Goal: Task Accomplishment & Management: Manage account settings

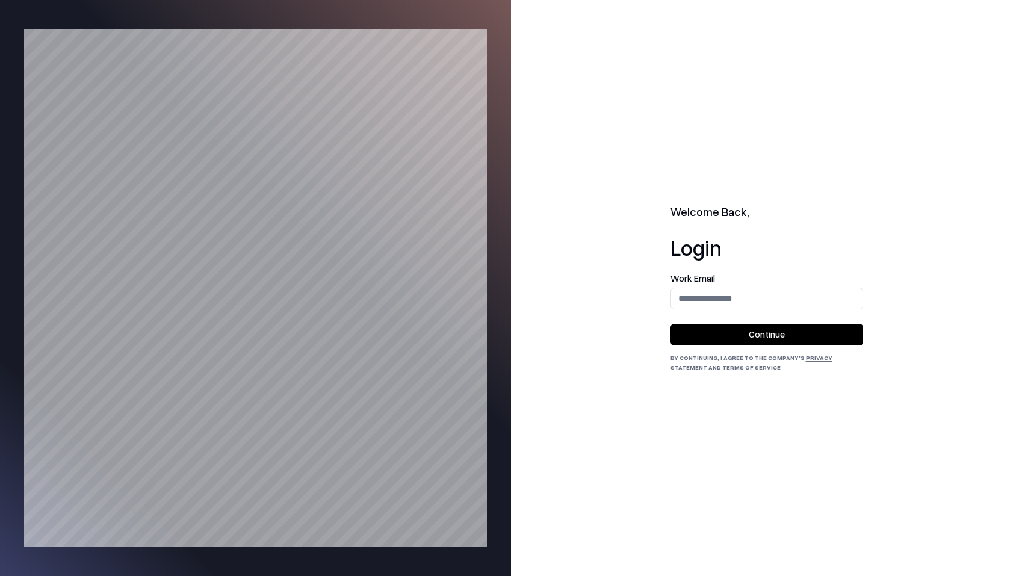
click at [787, 299] on input "email" at bounding box center [766, 298] width 191 height 22
type input "**********"
click at [785, 329] on button "Continue" at bounding box center [767, 335] width 193 height 22
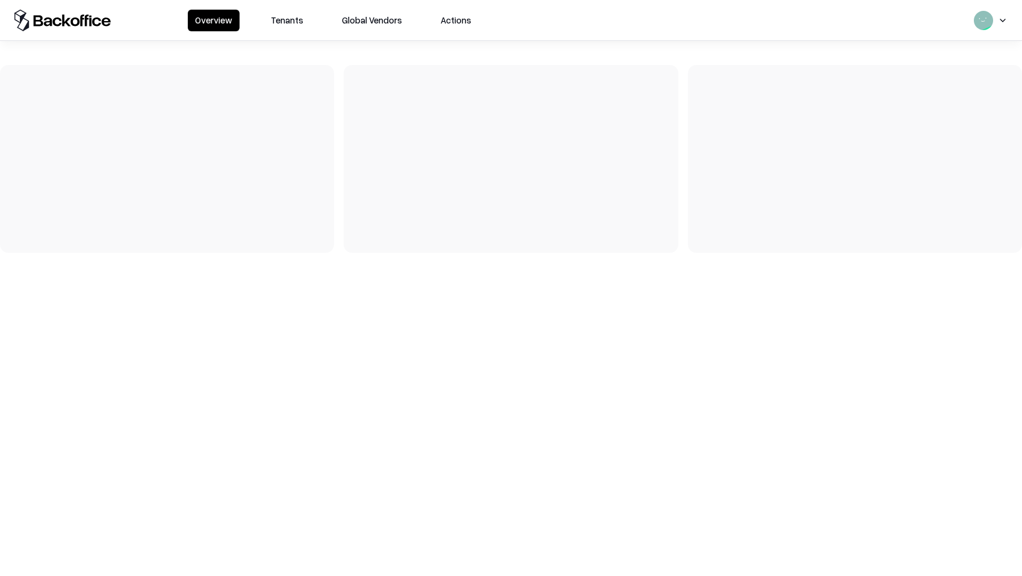
click at [282, 18] on button "Tenants" at bounding box center [287, 21] width 47 height 22
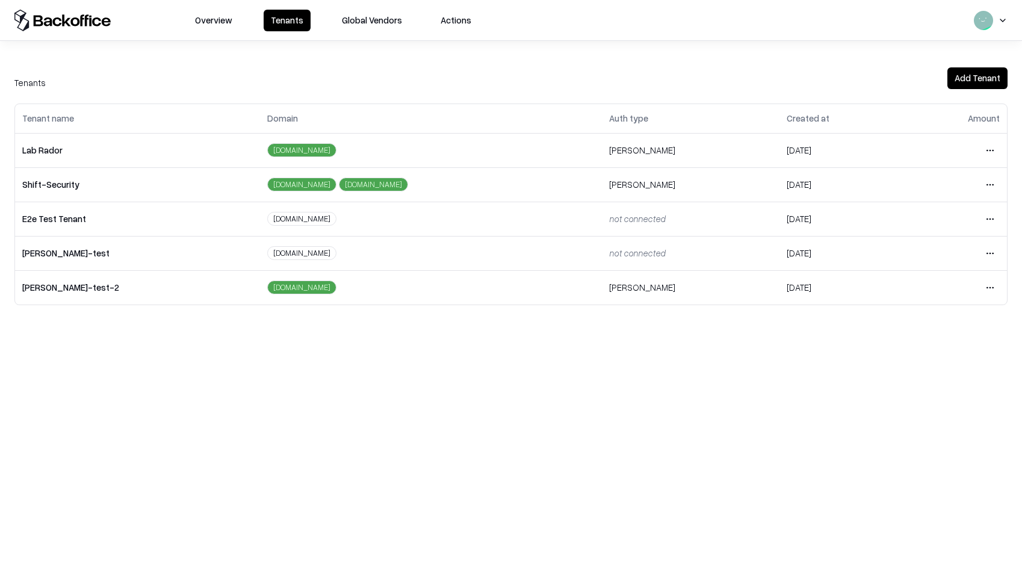
click at [991, 152] on html "Overview Tenants Global Vendors Actions Tenants Add Tenant Tenant name Domain A…" at bounding box center [511, 288] width 1022 height 576
click at [925, 244] on div "Login to tenant" at bounding box center [940, 251] width 130 height 24
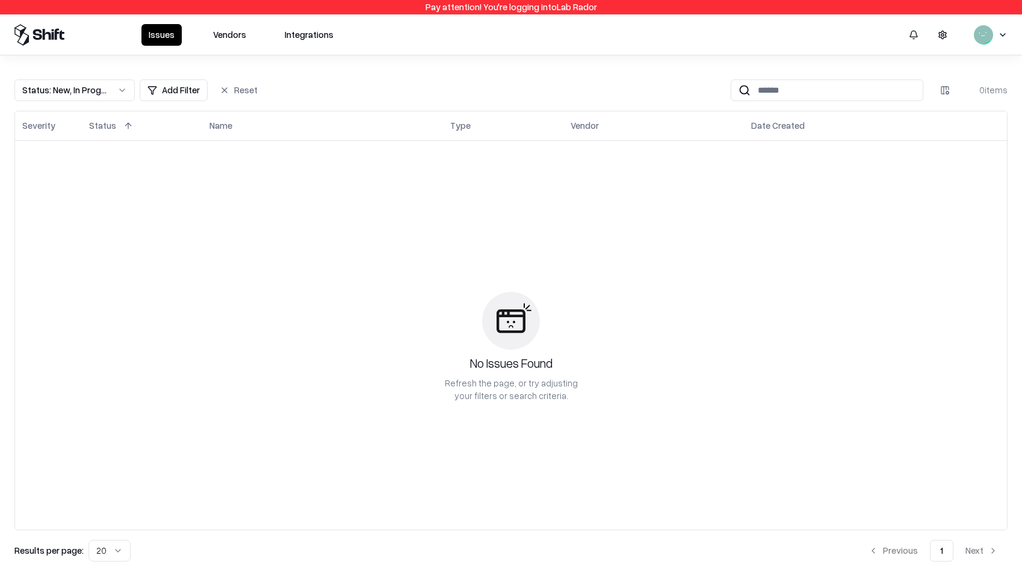
click at [241, 33] on button "Vendors" at bounding box center [230, 35] width 48 height 22
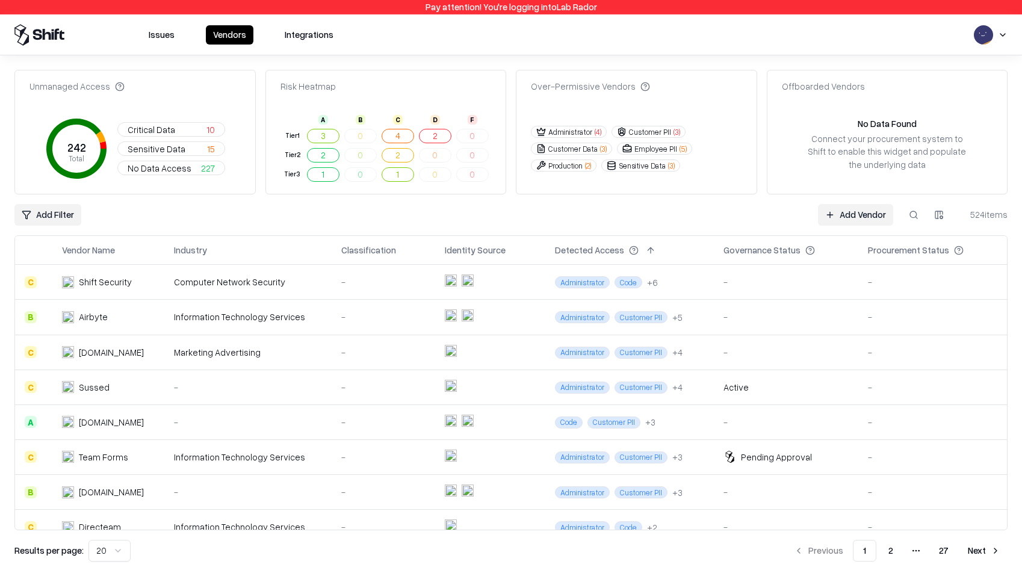
click at [842, 220] on link "Add Vendor" at bounding box center [855, 215] width 75 height 22
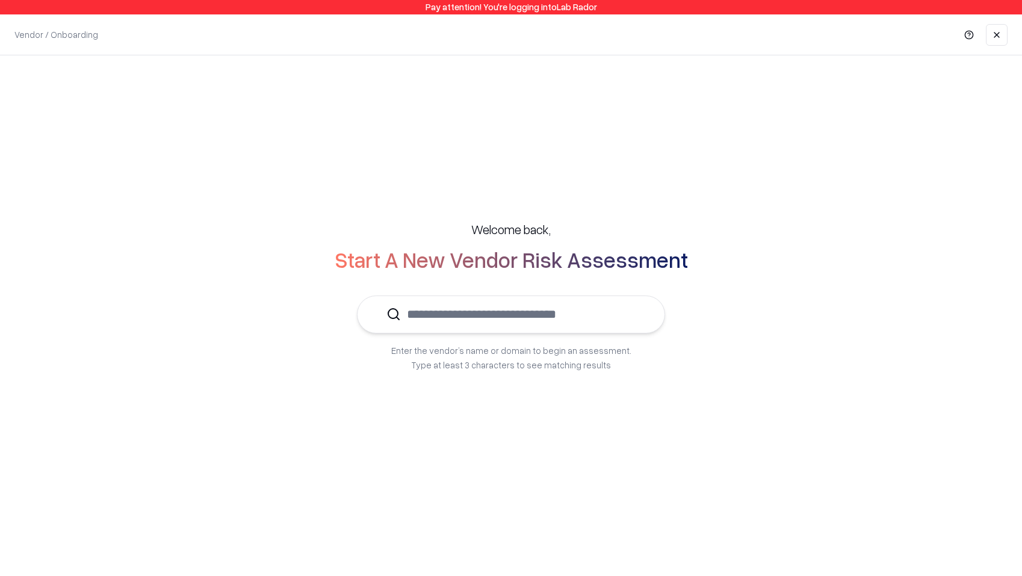
click at [592, 322] on input "text" at bounding box center [518, 314] width 235 height 37
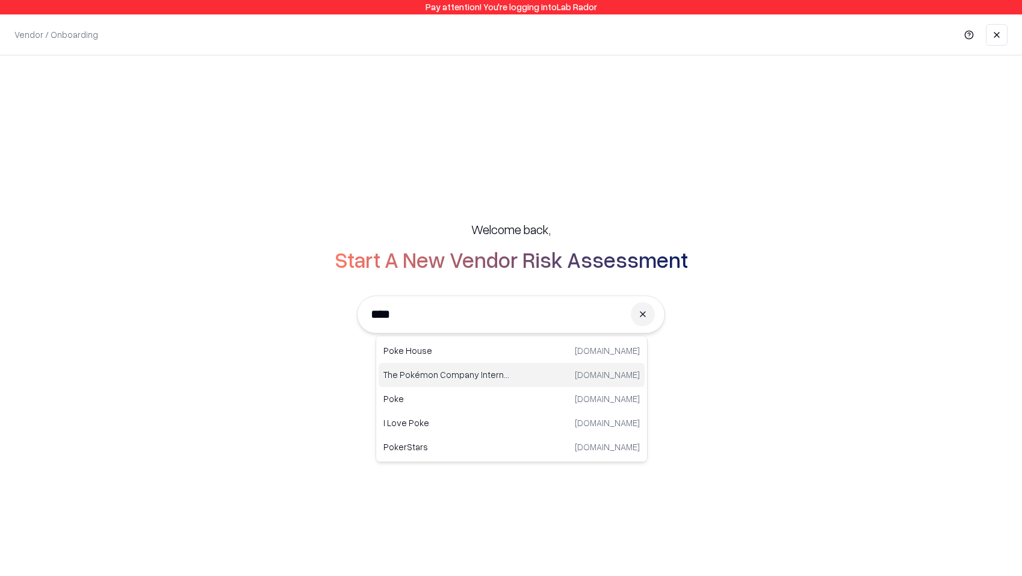
click at [503, 374] on p "The Pokémon Company International" at bounding box center [447, 374] width 128 height 13
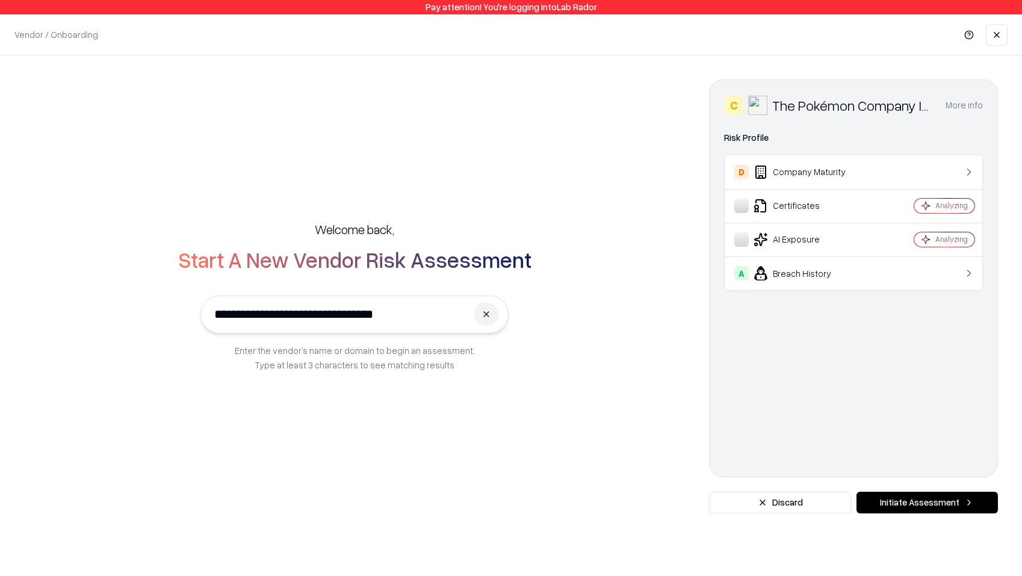
type input "**********"
click at [901, 508] on button "Initiate Assessment" at bounding box center [927, 503] width 141 height 22
click at [938, 498] on button "Initiate Assessment" at bounding box center [927, 503] width 141 height 22
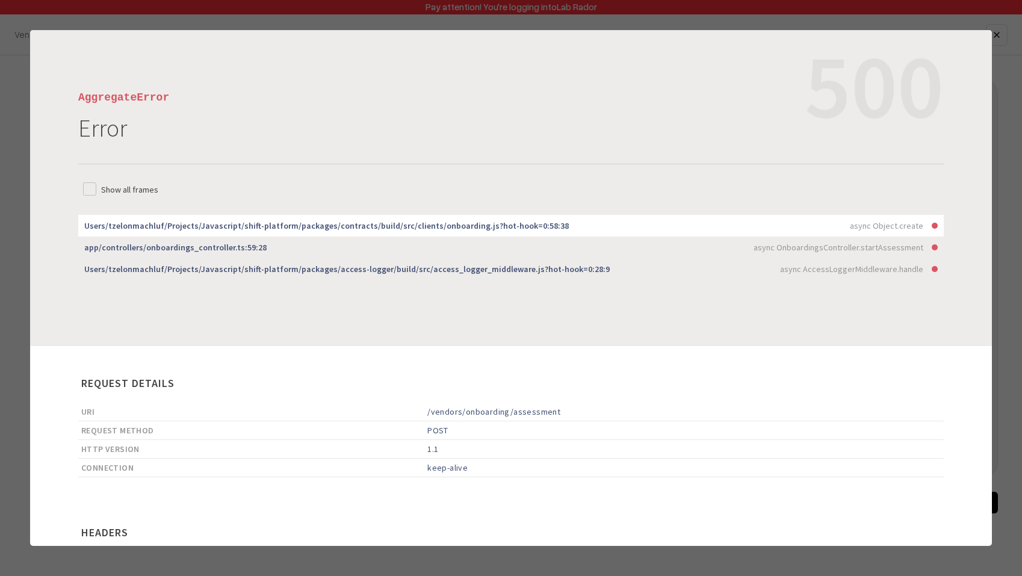
click at [650, 14] on div at bounding box center [511, 288] width 1022 height 576
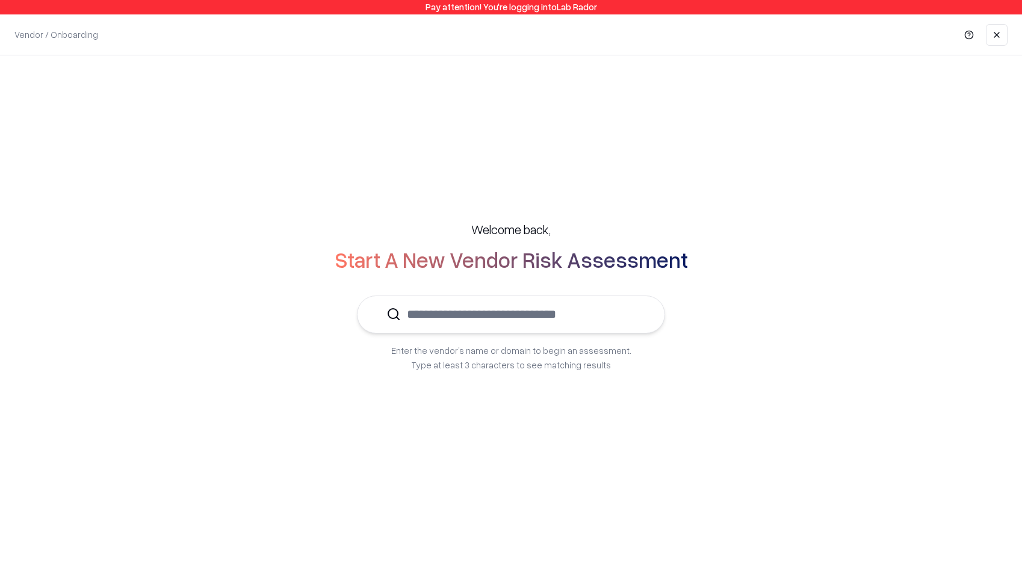
click at [593, 303] on input "text" at bounding box center [518, 314] width 235 height 37
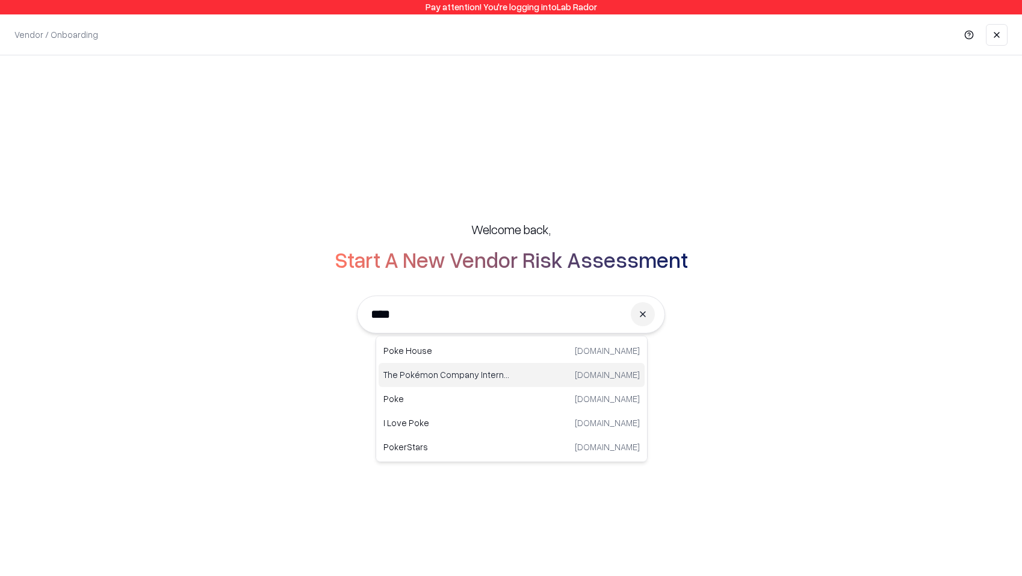
click at [526, 376] on div "The Pokémon Company International pokemon.com" at bounding box center [512, 375] width 266 height 24
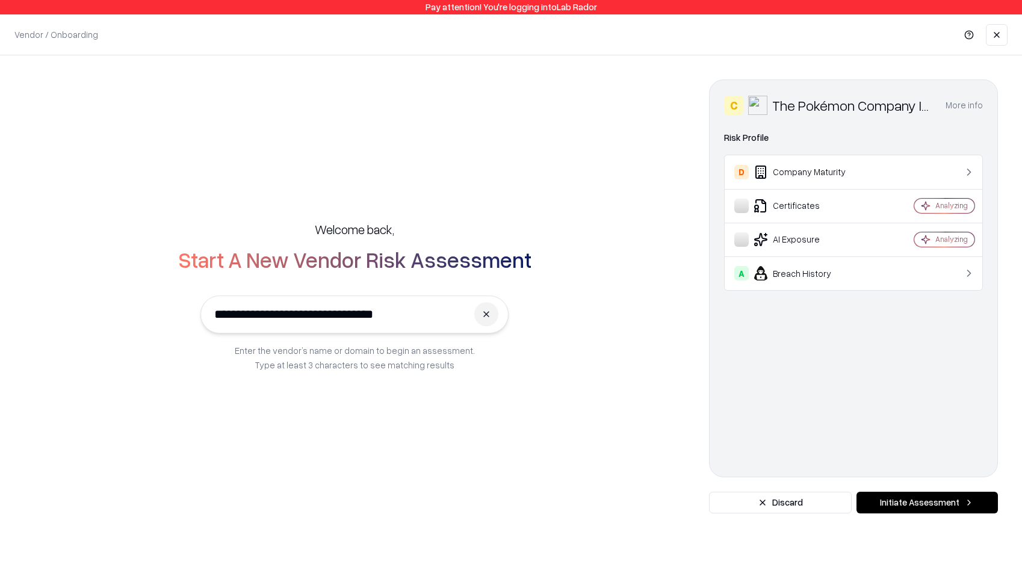
type input "**********"
click at [955, 499] on button "Initiate Assessment" at bounding box center [927, 503] width 141 height 22
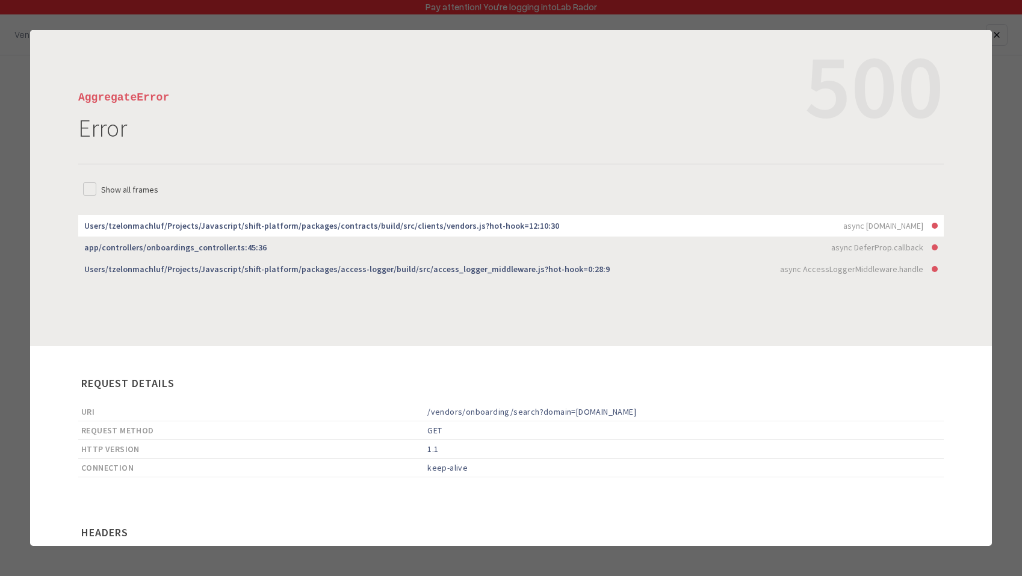
click at [773, 23] on div at bounding box center [511, 288] width 1022 height 576
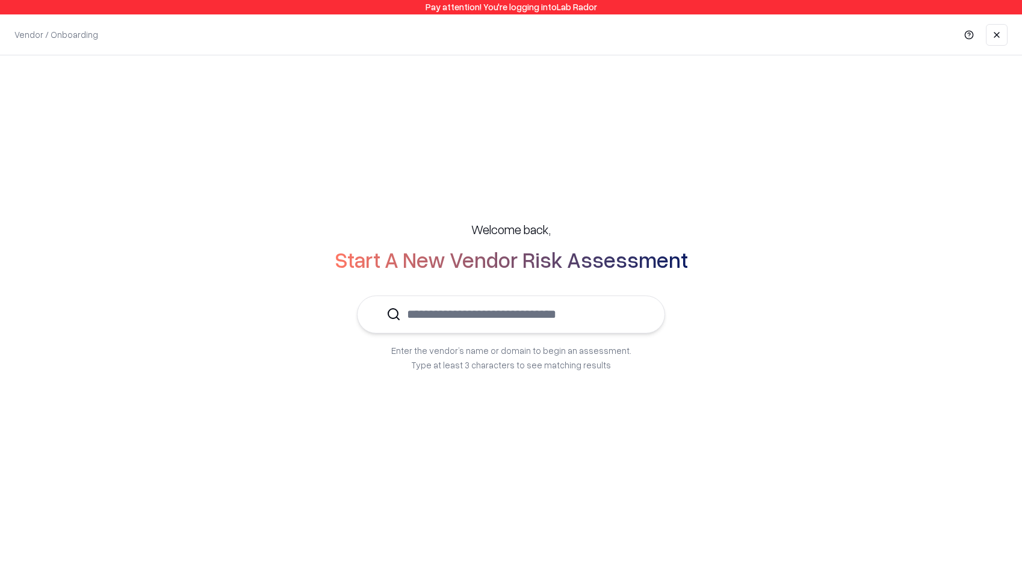
click at [523, 319] on input "text" at bounding box center [518, 314] width 235 height 37
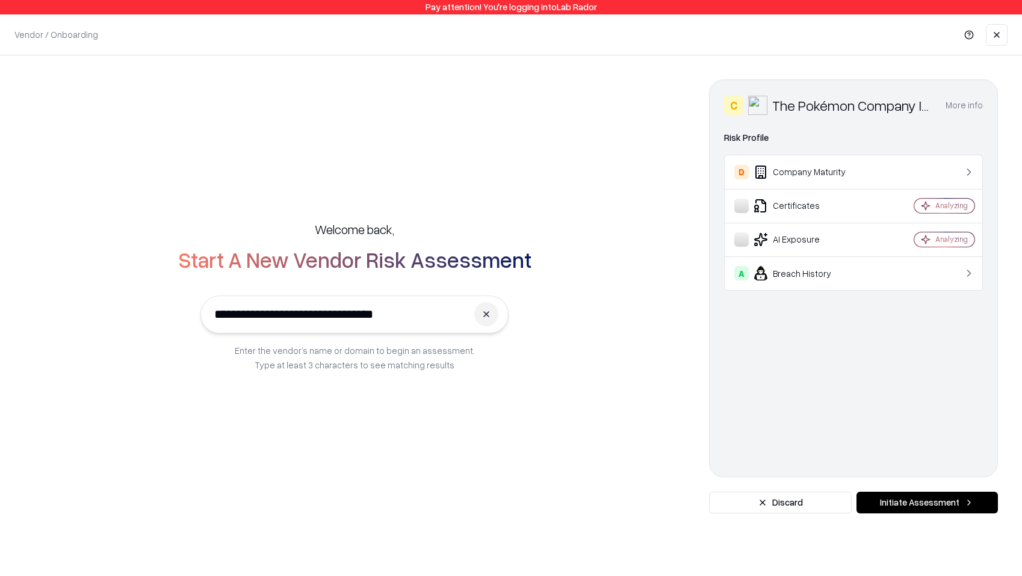
type input "**********"
click at [909, 504] on button "Initiate Assessment" at bounding box center [927, 503] width 141 height 22
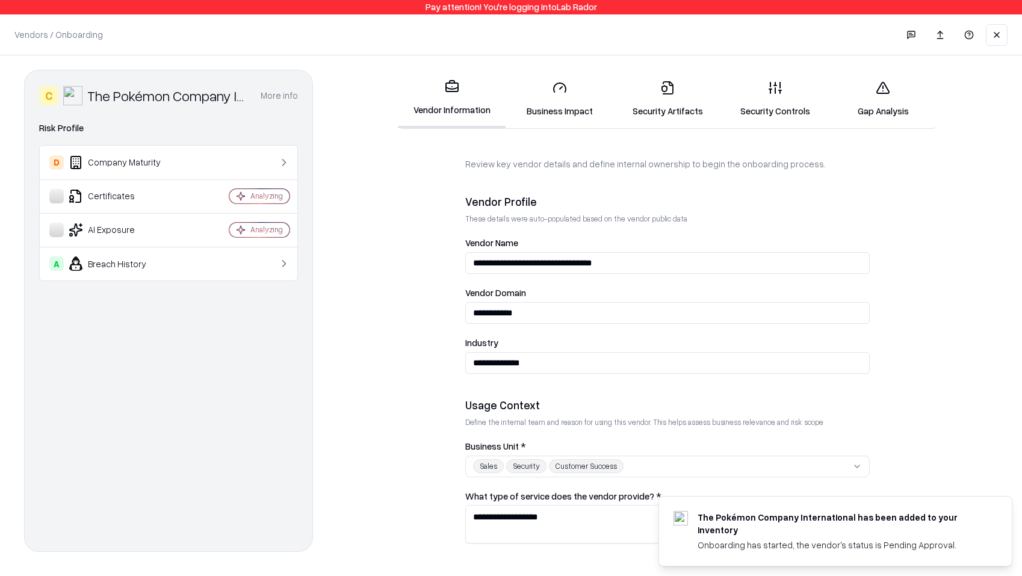
click at [886, 96] on link "Gap Analysis" at bounding box center [884, 99] width 108 height 56
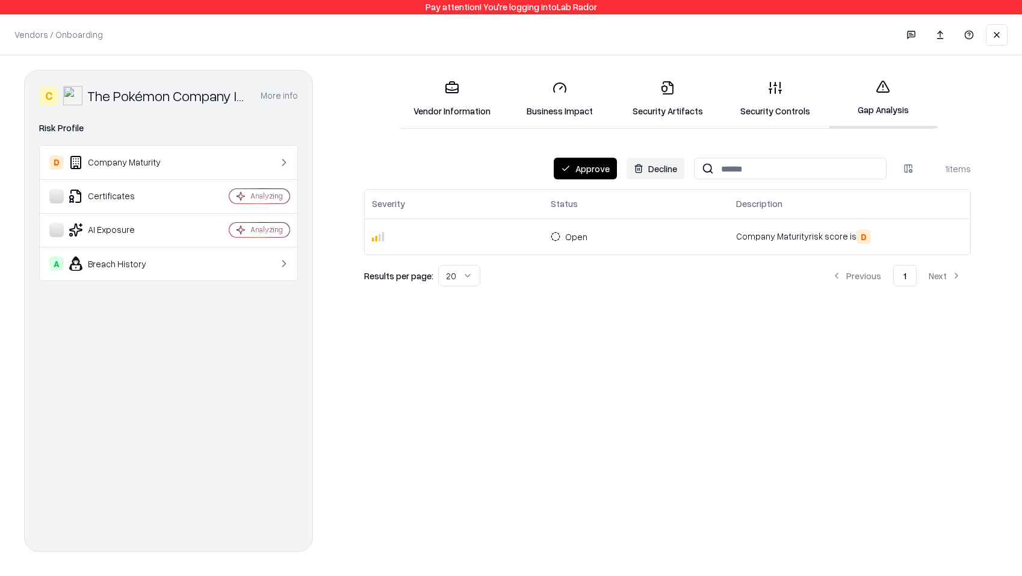
click at [651, 85] on link "Security Artifacts" at bounding box center [667, 99] width 108 height 56
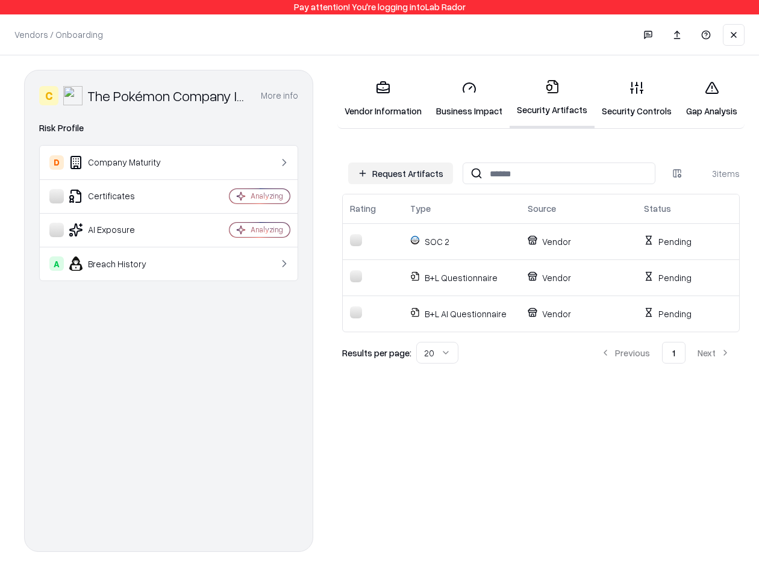
click at [505, 242] on icon at bounding box center [532, 242] width 7 height 4
click at [477, 240] on p "SOC 2" at bounding box center [461, 241] width 103 height 13
click at [505, 237] on p "Pending" at bounding box center [680, 241] width 73 height 13
